Goal: Book appointment/travel/reservation

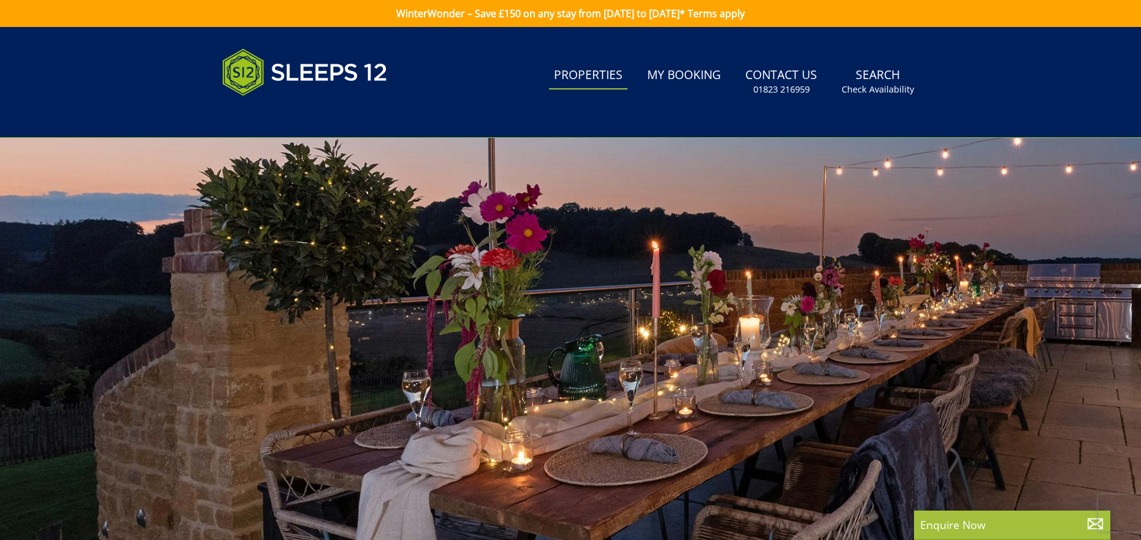
click at [597, 81] on link "Properties" at bounding box center [588, 76] width 79 height 28
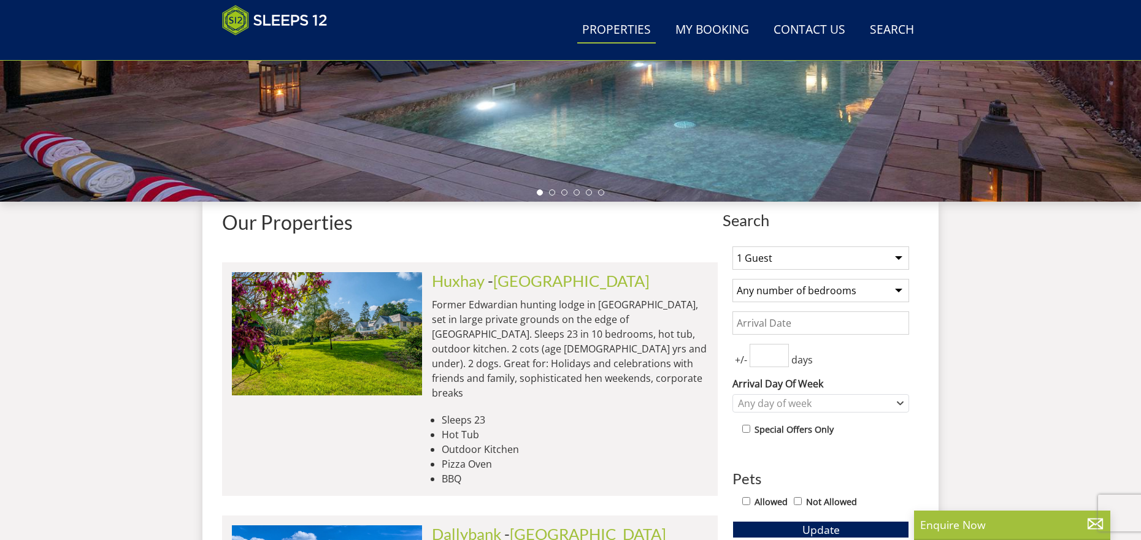
scroll to position [322, 0]
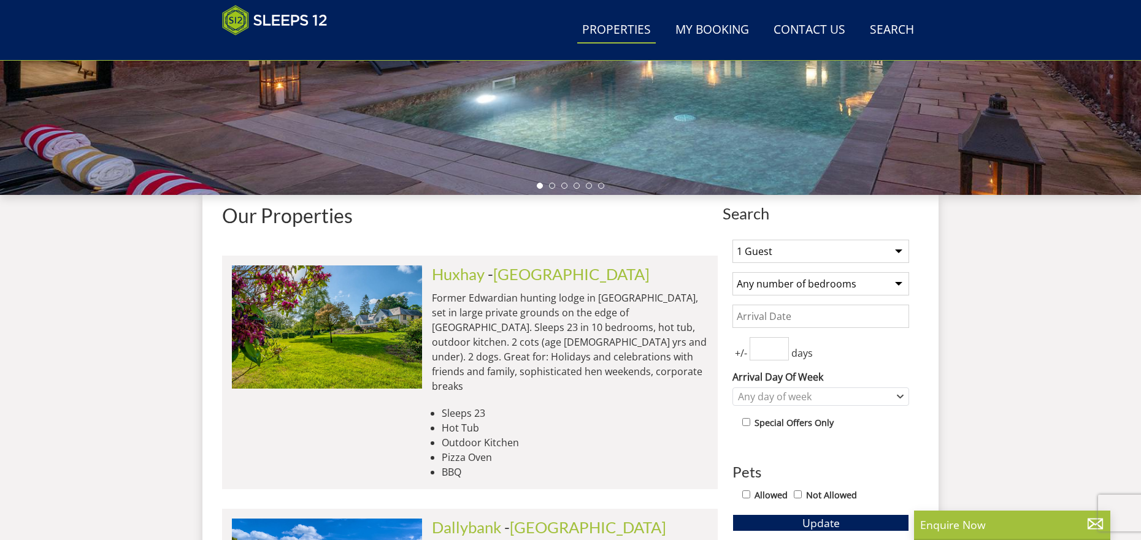
click at [903, 250] on select "1 Guest 2 Guests 3 Guests 4 Guests 5 Guests 6 Guests 7 Guests 8 Guests 9 Guests…" at bounding box center [820, 251] width 177 height 23
select select "10"
click at [732, 240] on select "1 Guest 2 Guests 3 Guests 4 Guests 5 Guests 6 Guests 7 Guests 8 Guests 9 Guests…" at bounding box center [820, 251] width 177 height 23
click at [859, 283] on select "Any number of bedrooms 4 Bedrooms 5 Bedrooms 6 Bedrooms 7 Bedrooms 8 Bedrooms 9…" at bounding box center [820, 283] width 177 height 23
click at [858, 281] on select "Any number of bedrooms 4 Bedrooms 5 Bedrooms 6 Bedrooms 7 Bedrooms 8 Bedrooms 9…" at bounding box center [820, 283] width 177 height 23
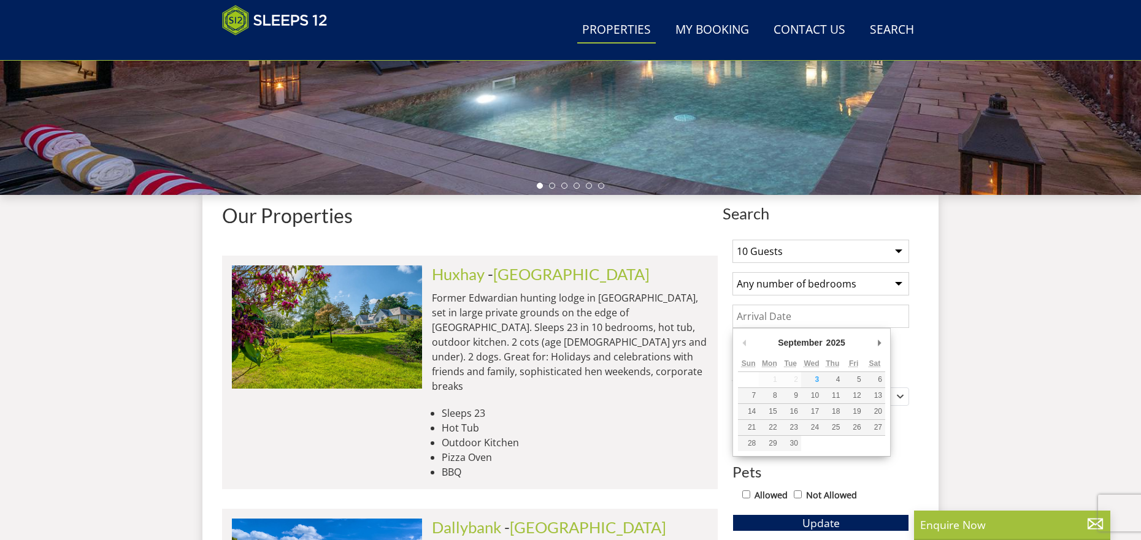
click at [843, 314] on input "Date" at bounding box center [820, 316] width 177 height 23
type input "[DATE]"
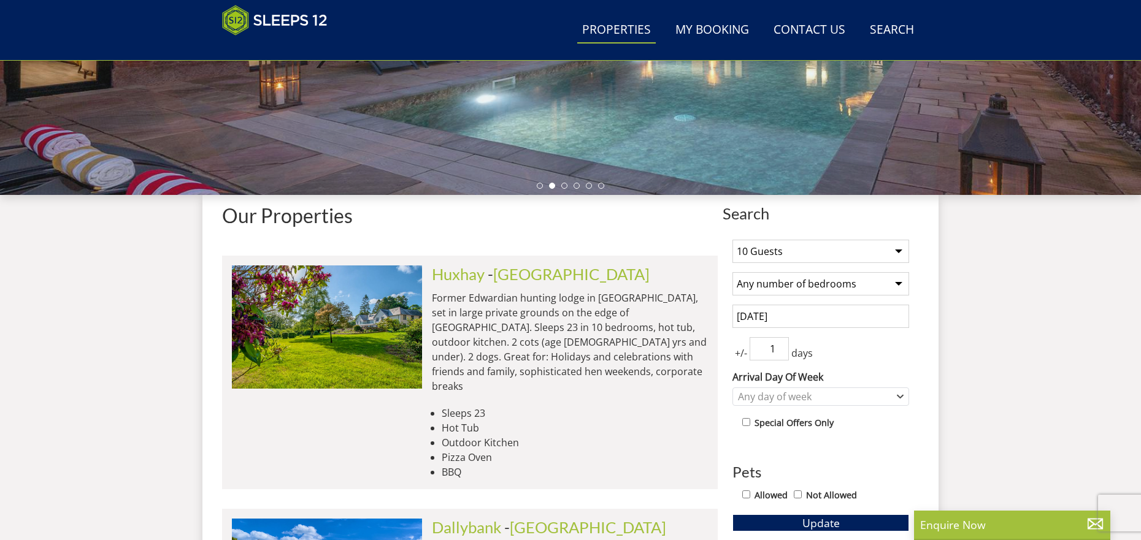
type input "1"
click at [781, 348] on input "1" at bounding box center [769, 348] width 39 height 23
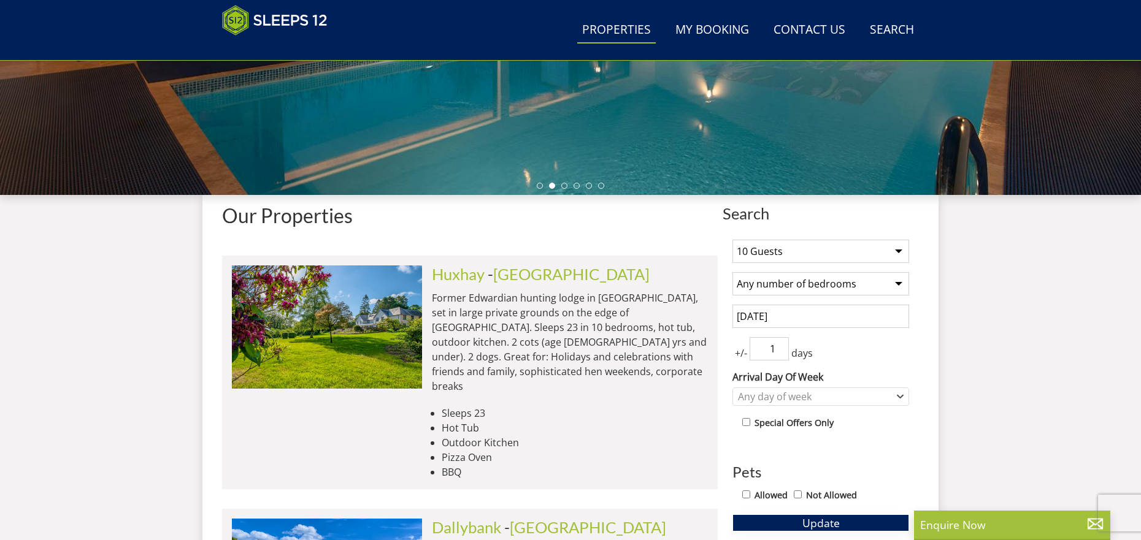
click at [767, 524] on button "Update" at bounding box center [820, 523] width 177 height 17
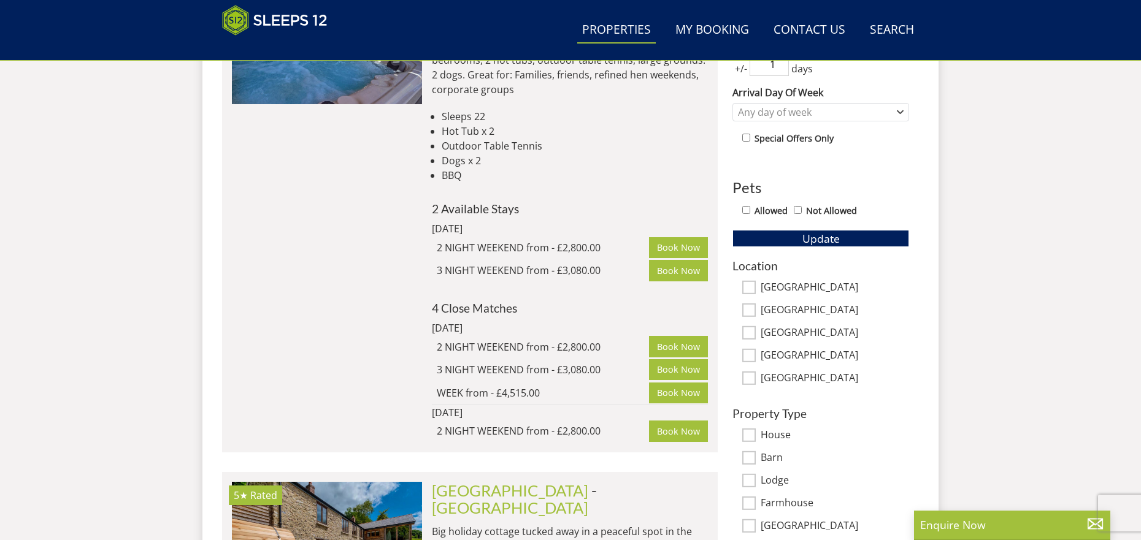
scroll to position [629, 0]
